Goal: Communication & Community: Connect with others

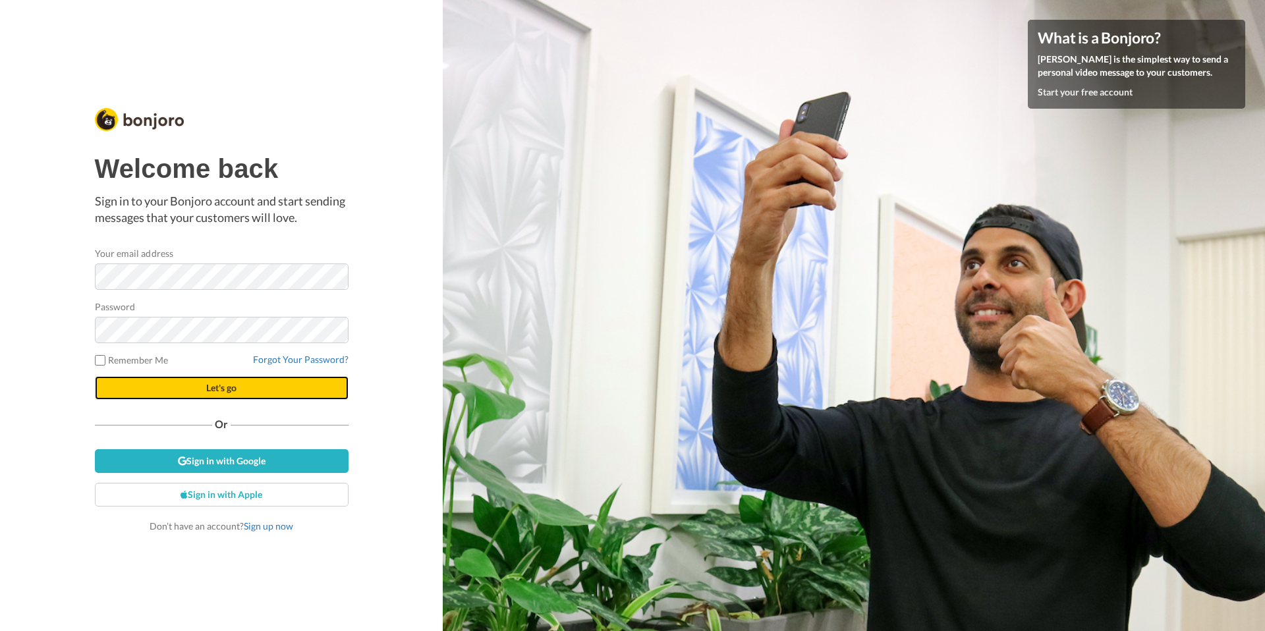
click at [232, 386] on span "Let's go" at bounding box center [221, 387] width 30 height 11
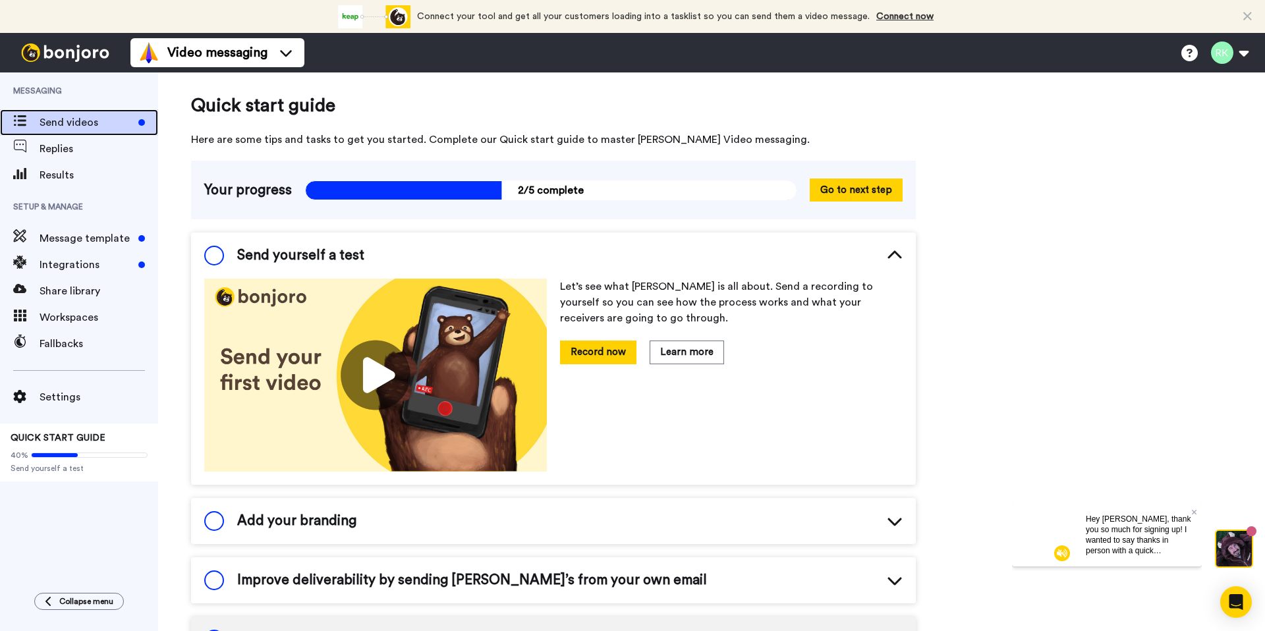
click at [43, 125] on span "Send videos" at bounding box center [87, 123] width 94 height 16
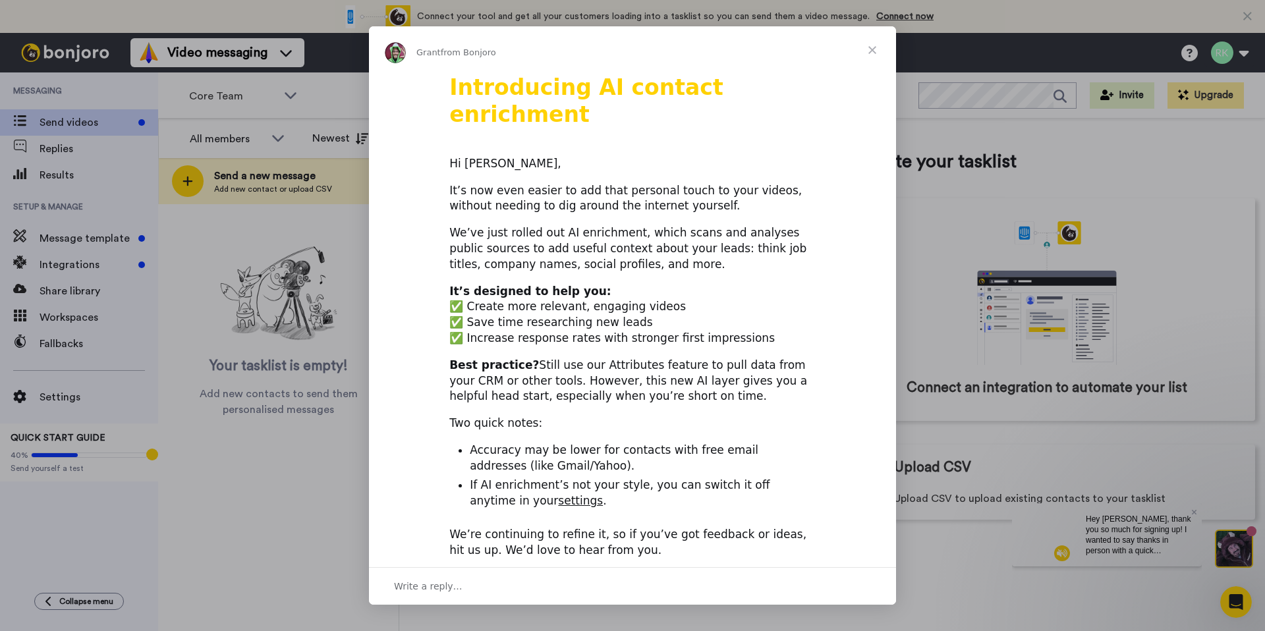
click at [872, 49] on span "Close" at bounding box center [872, 49] width 47 height 47
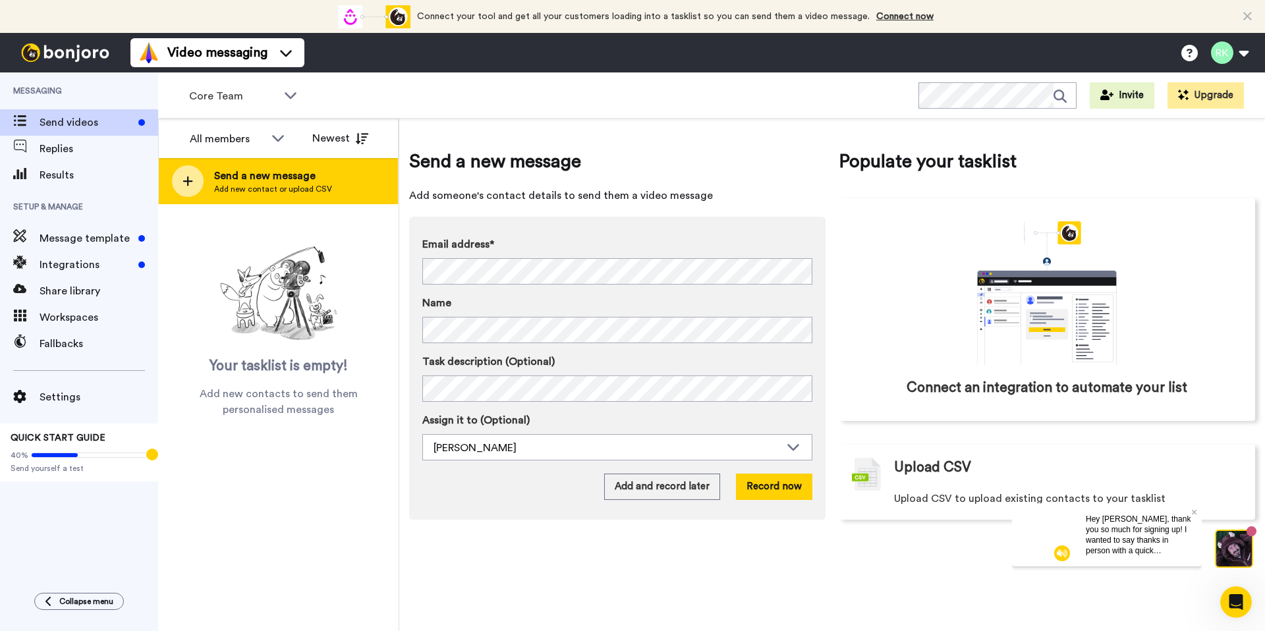
click at [272, 176] on span "Send a new message" at bounding box center [273, 176] width 118 height 16
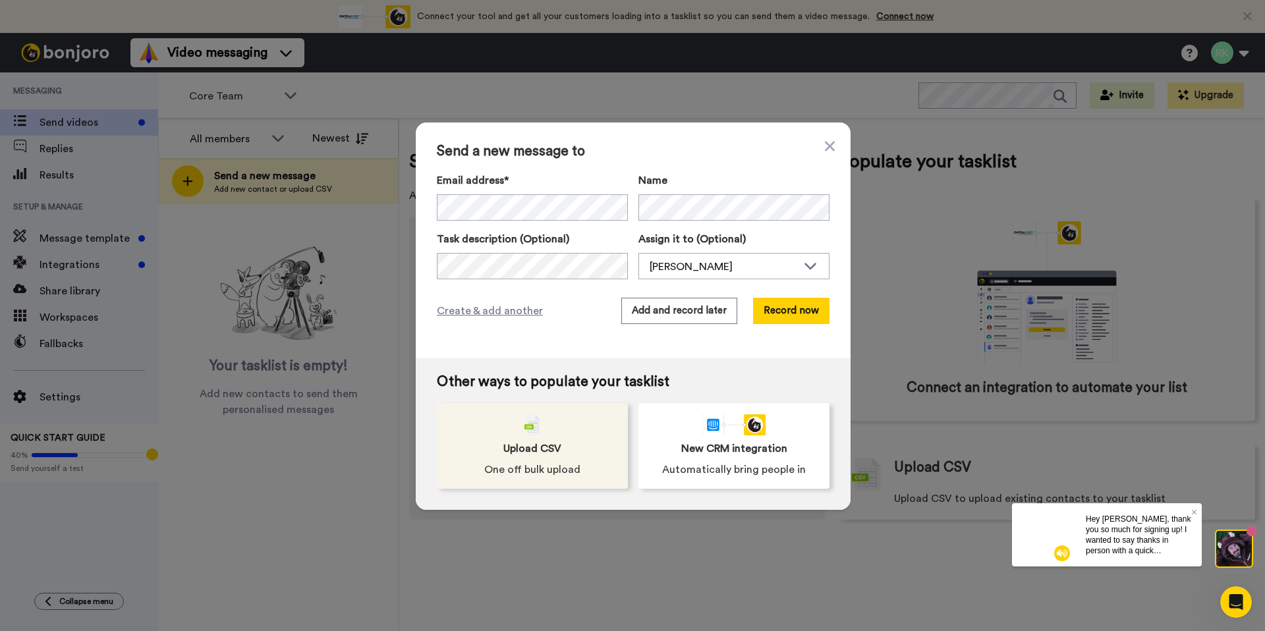
click at [525, 430] on img at bounding box center [533, 425] width 16 height 21
